Goal: Find specific page/section: Find specific page/section

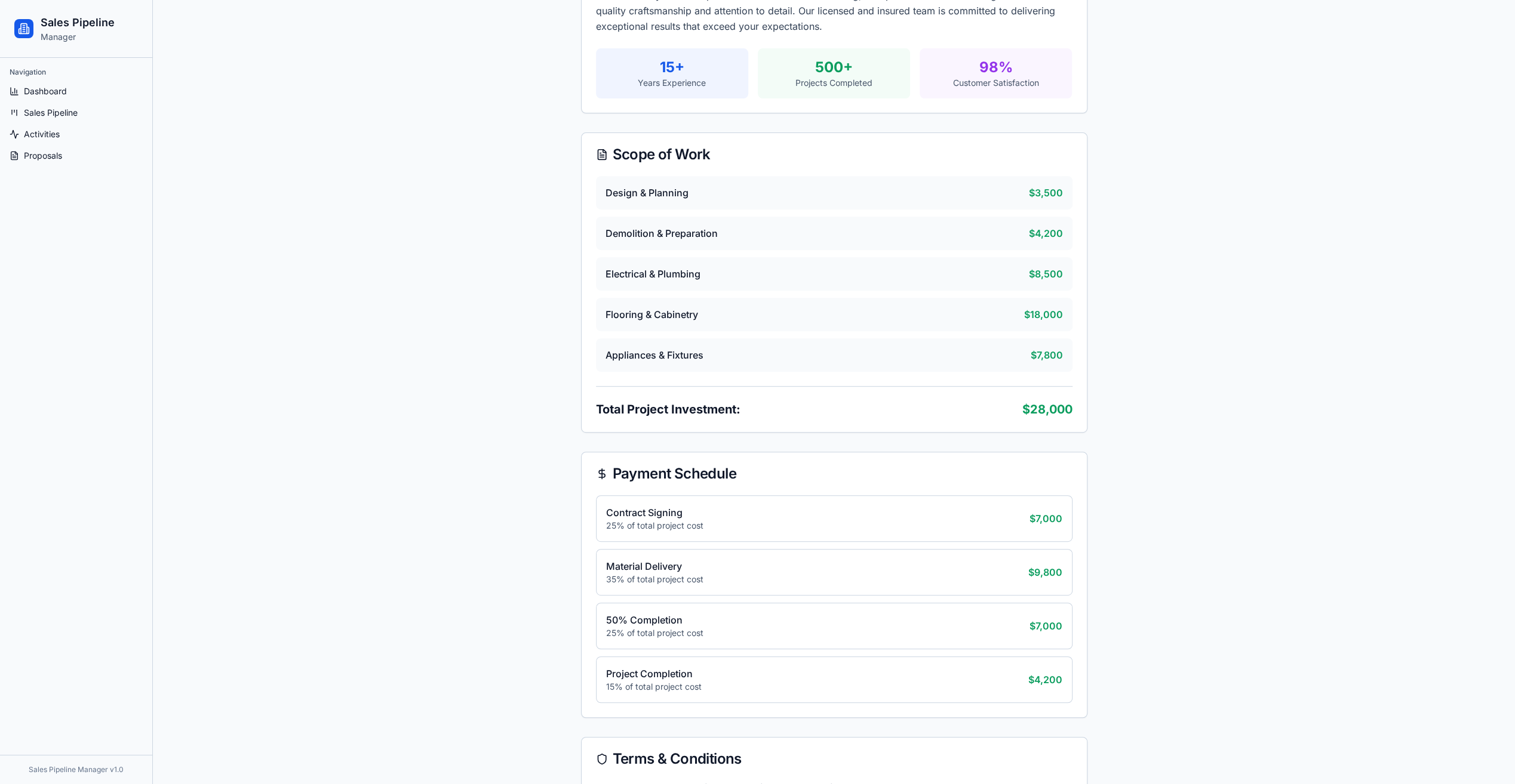
scroll to position [418, 0]
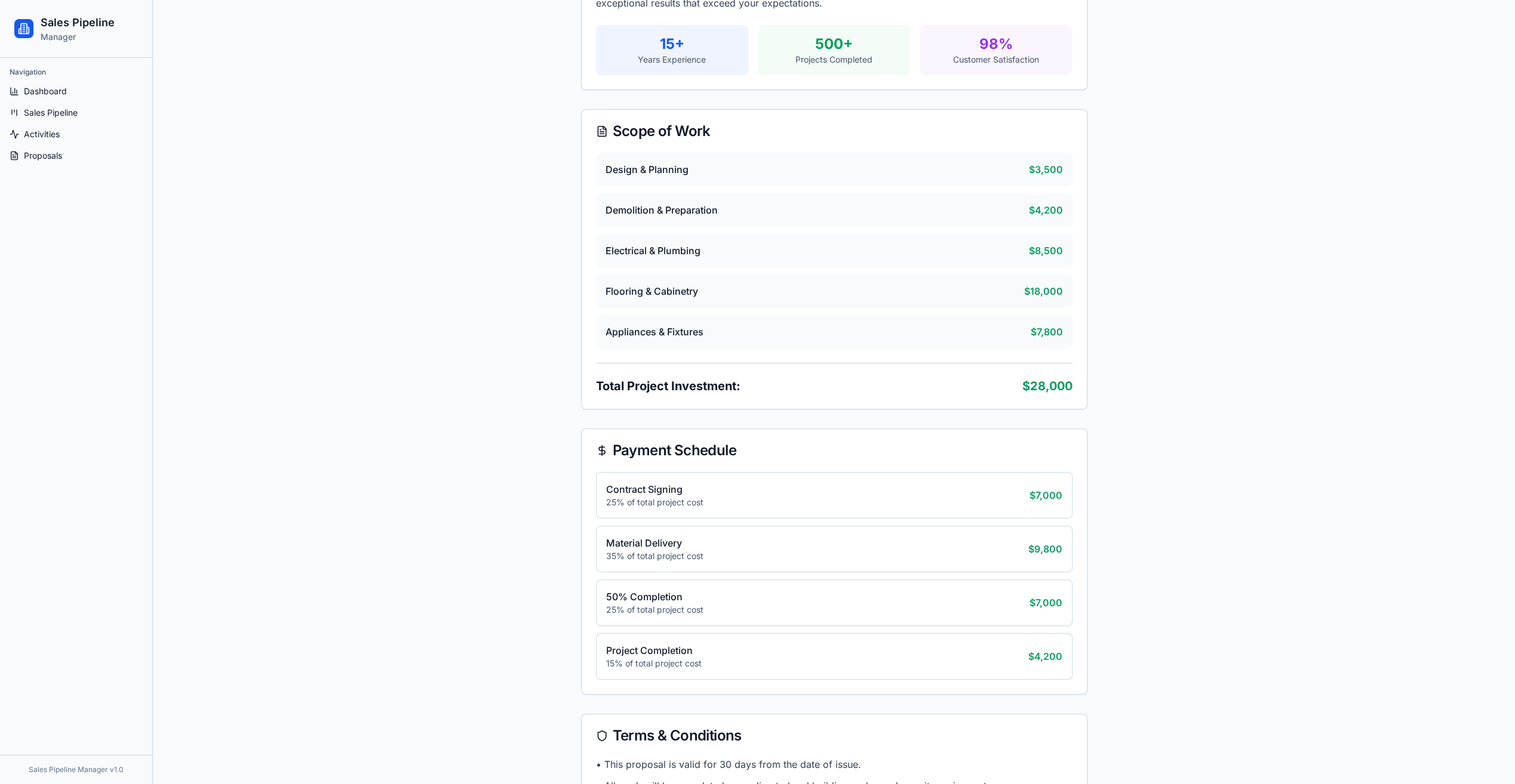
click at [649, 295] on span "Flooring & Cabinetry" at bounding box center [652, 291] width 93 height 15
click at [646, 288] on span "Flooring & Cabinetry" at bounding box center [652, 291] width 93 height 15
click at [630, 287] on span "Flooring & Cabinetry" at bounding box center [652, 291] width 93 height 15
click at [636, 334] on span "Appliances & Fixtures" at bounding box center [655, 331] width 98 height 15
click at [640, 286] on span "Flooring & Cabinetry" at bounding box center [652, 291] width 93 height 15
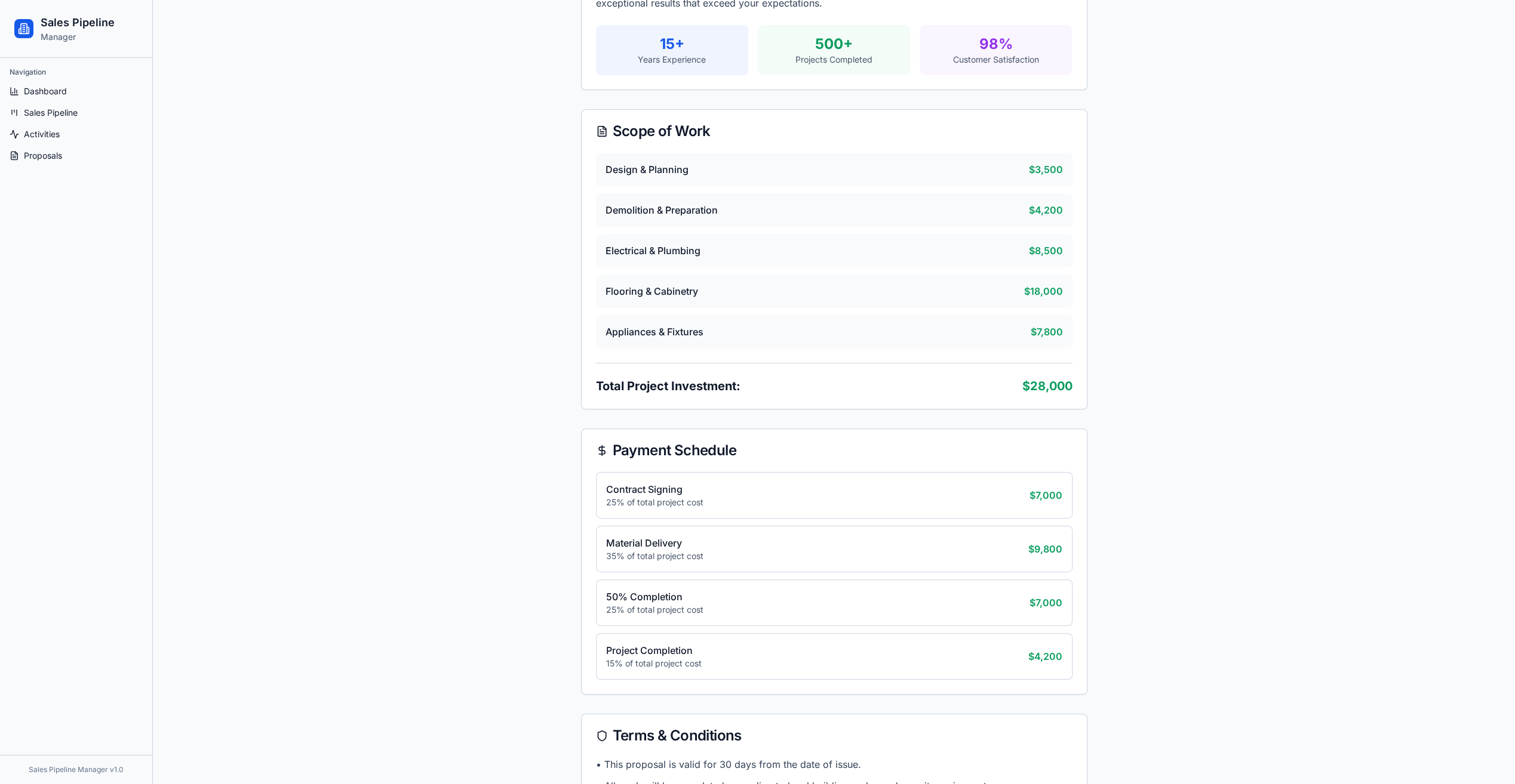
click at [638, 229] on div "Design & Planning $3,500 Demolition & Preparation $4,200 Electrical & Plumbing …" at bounding box center [833, 250] width 477 height 196
click at [632, 186] on div "Design & Planning $3,500 Demolition & Preparation $4,200 Electrical & Plumbing …" at bounding box center [833, 250] width 477 height 196
click at [628, 153] on div "Design & Planning $3,500" at bounding box center [833, 170] width 477 height 34
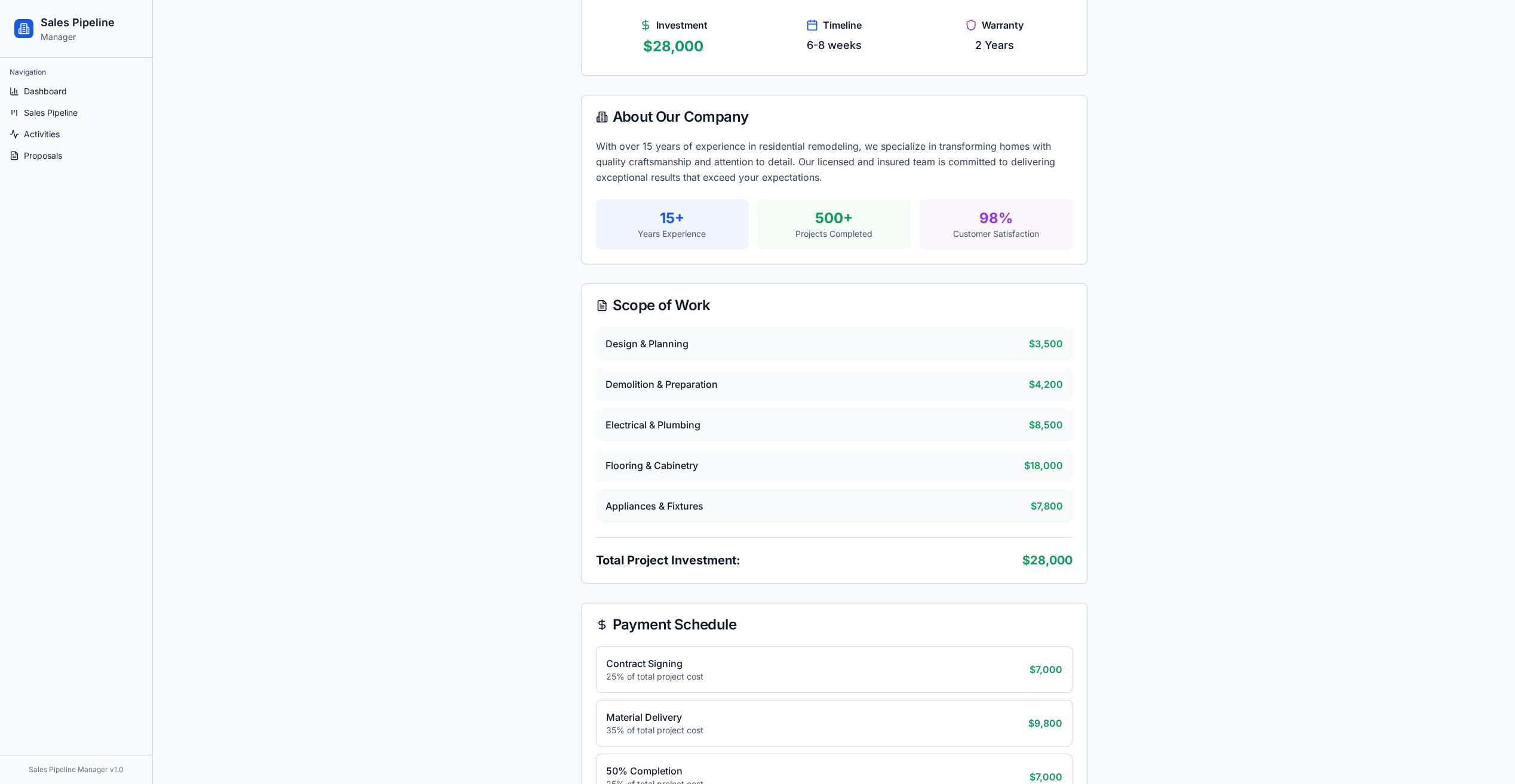
scroll to position [239, 0]
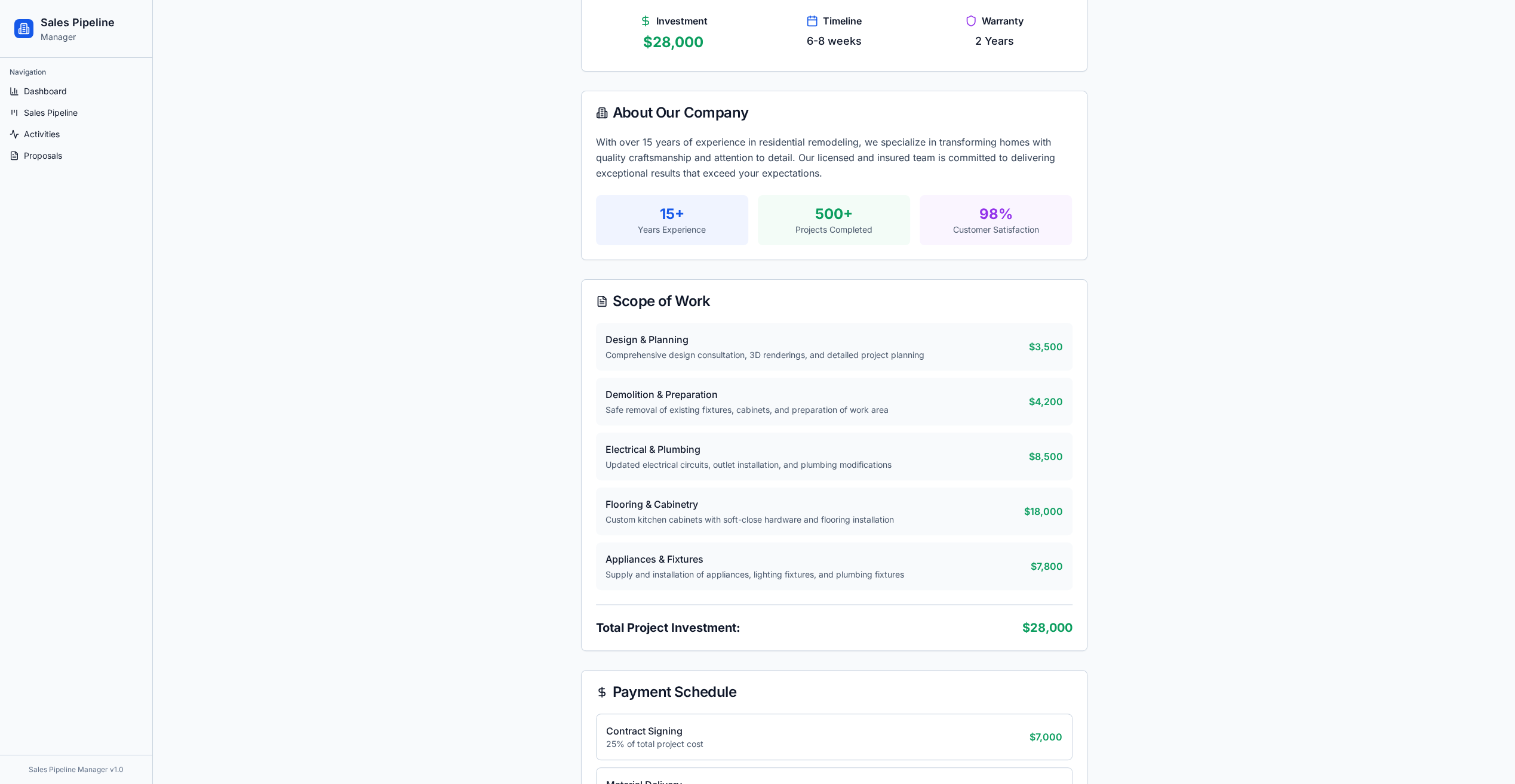
scroll to position [358, 0]
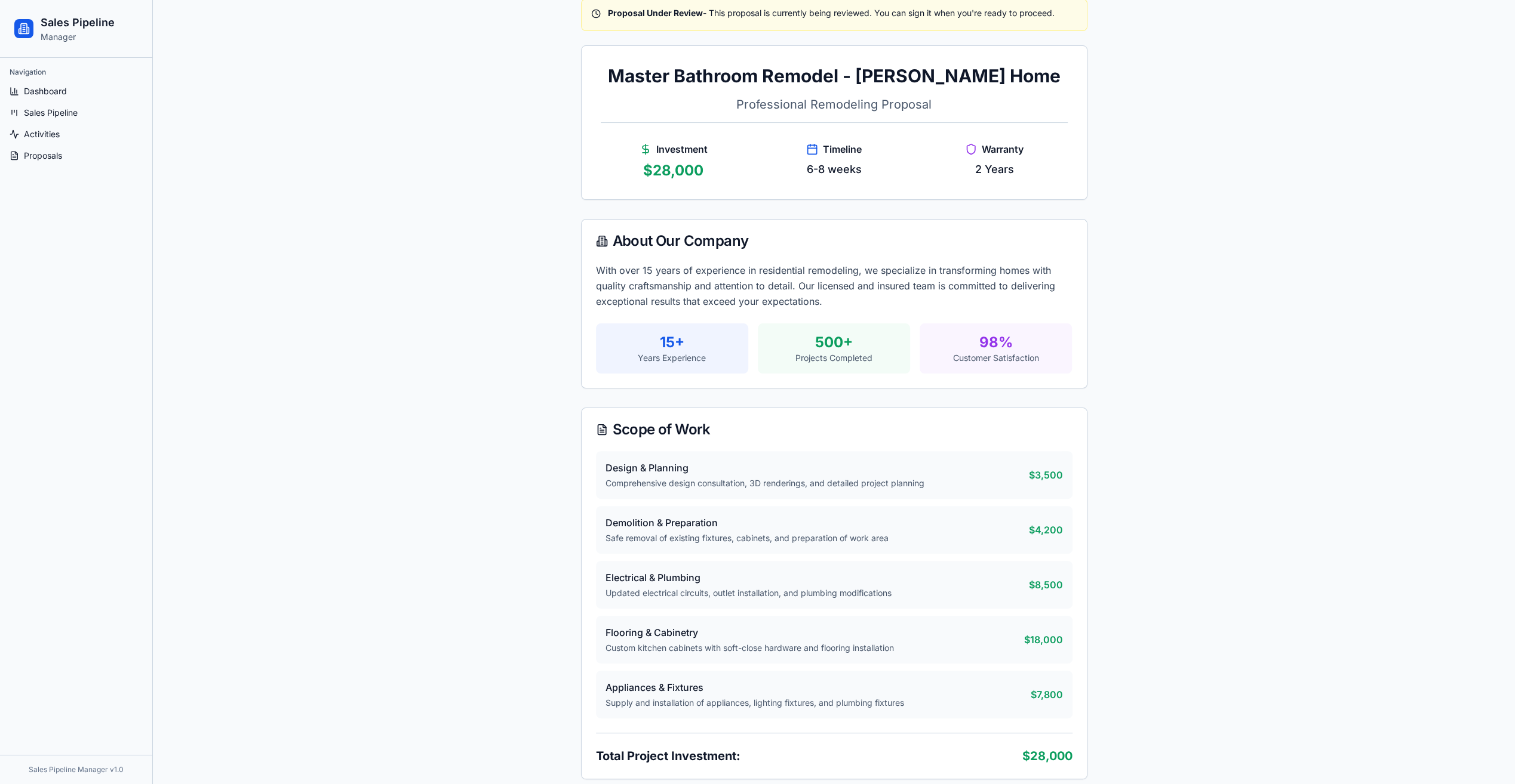
scroll to position [179, 0]
